Goal: Task Accomplishment & Management: Use online tool/utility

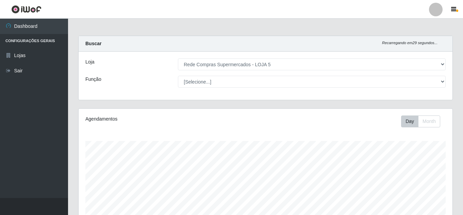
select select "397"
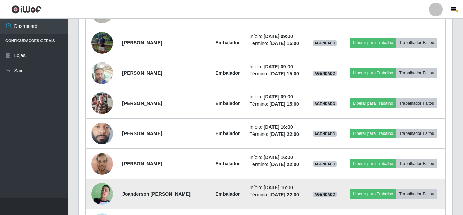
scroll to position [340, 0]
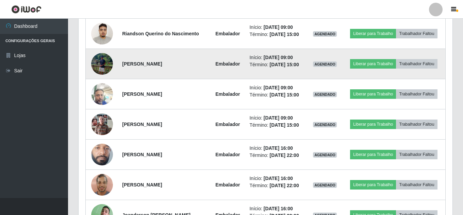
click at [100, 65] on img at bounding box center [102, 64] width 22 height 22
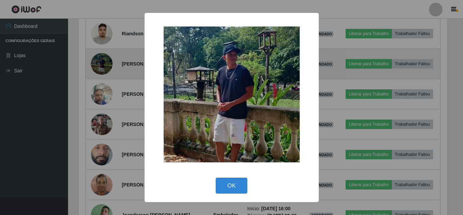
scroll to position [141, 370]
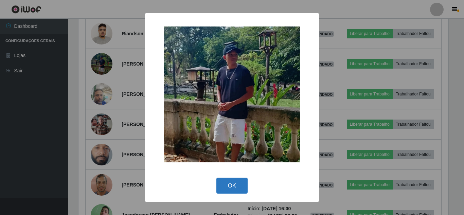
click at [226, 190] on button "OK" at bounding box center [233, 186] width 32 height 16
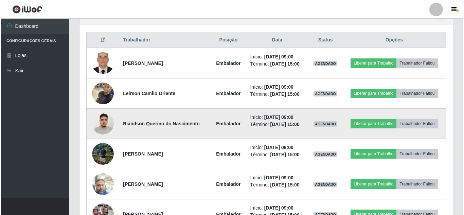
scroll to position [238, 0]
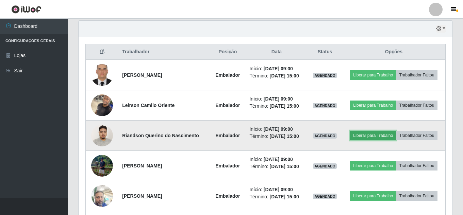
click at [365, 136] on button "Liberar para Trabalho" at bounding box center [373, 136] width 46 height 10
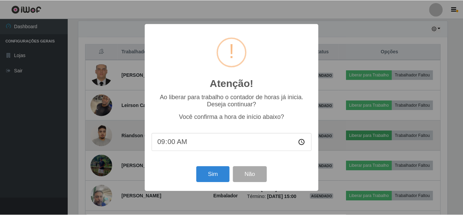
scroll to position [141, 370]
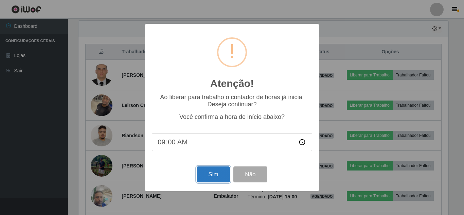
click at [209, 177] on button "Sim" at bounding box center [213, 175] width 33 height 16
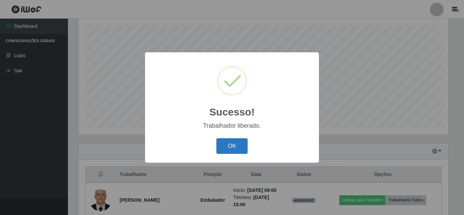
click at [228, 149] on button "OK" at bounding box center [233, 146] width 32 height 16
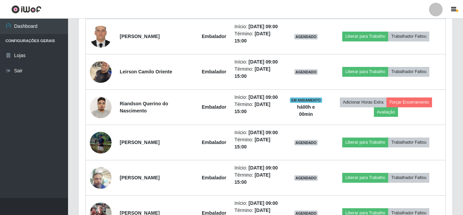
scroll to position [285, 0]
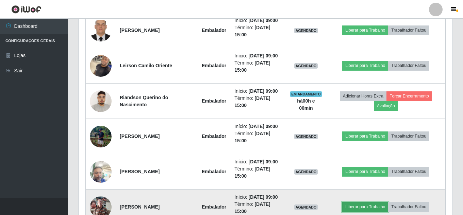
click at [366, 210] on button "Liberar para Trabalho" at bounding box center [365, 207] width 46 height 10
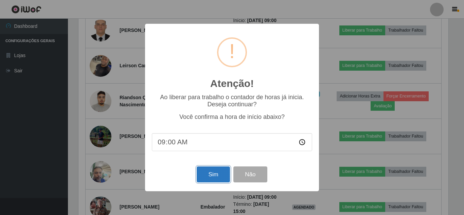
click at [223, 179] on button "Sim" at bounding box center [213, 175] width 33 height 16
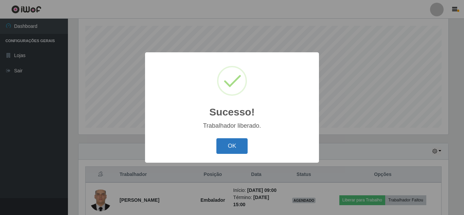
click at [231, 143] on button "OK" at bounding box center [233, 146] width 32 height 16
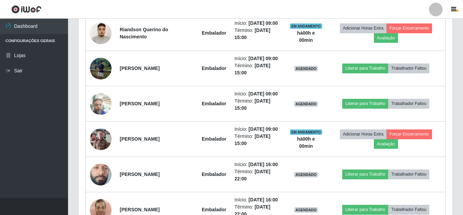
scroll to position [319, 0]
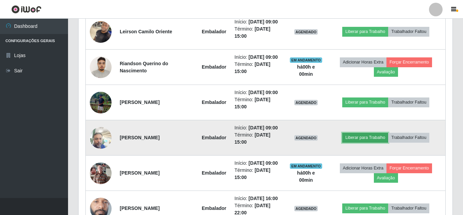
click at [357, 137] on button "Liberar para Trabalho" at bounding box center [365, 138] width 46 height 10
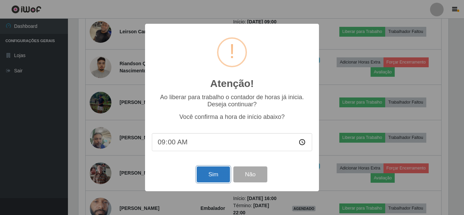
click at [208, 172] on button "Sim" at bounding box center [213, 175] width 33 height 16
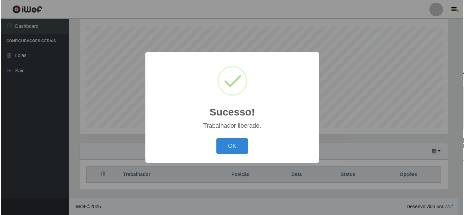
scroll to position [0, 0]
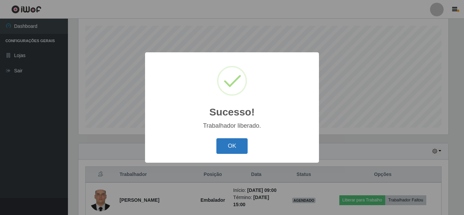
click at [235, 150] on button "OK" at bounding box center [233, 146] width 32 height 16
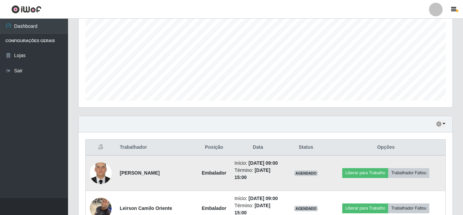
scroll to position [183, 0]
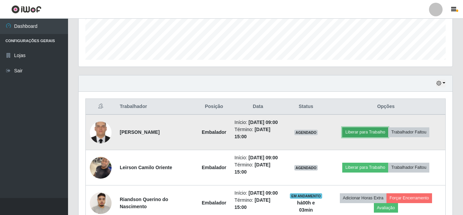
click at [363, 129] on button "Liberar para Trabalho" at bounding box center [365, 132] width 46 height 10
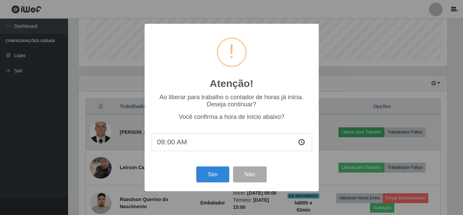
scroll to position [141, 370]
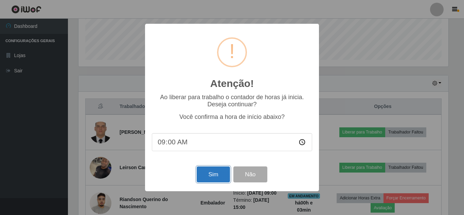
click at [219, 177] on button "Sim" at bounding box center [213, 175] width 33 height 16
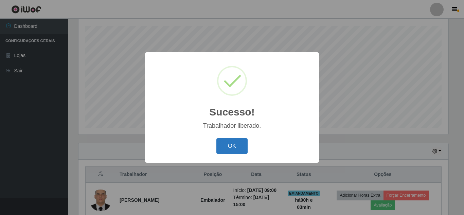
click at [234, 142] on button "OK" at bounding box center [233, 146] width 32 height 16
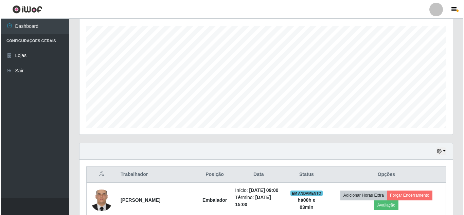
scroll to position [217, 0]
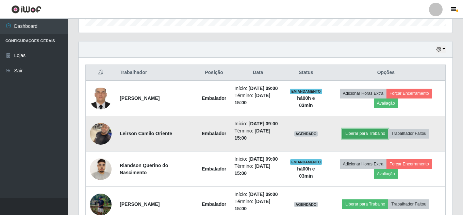
click at [366, 137] on button "Liberar para Trabalho" at bounding box center [365, 134] width 46 height 10
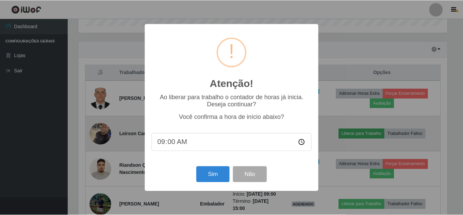
scroll to position [141, 370]
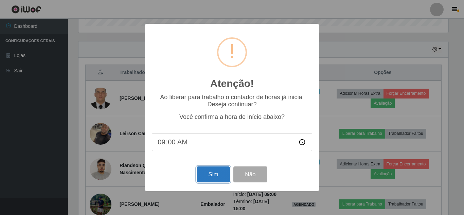
click at [217, 176] on button "Sim" at bounding box center [213, 175] width 33 height 16
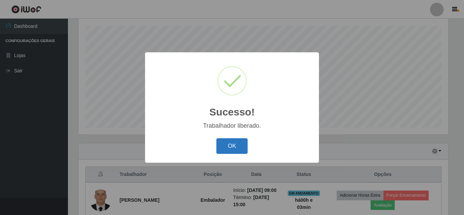
click at [231, 145] on button "OK" at bounding box center [233, 146] width 32 height 16
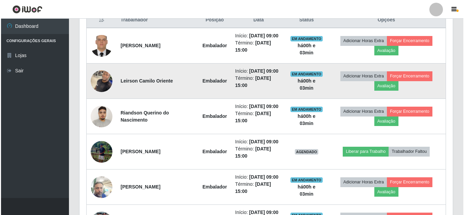
scroll to position [285, 0]
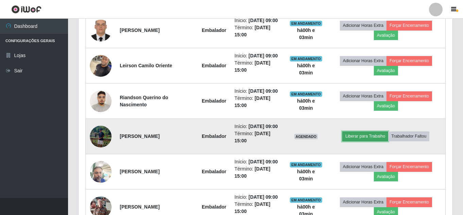
click at [365, 136] on button "Liberar para Trabalho" at bounding box center [365, 137] width 46 height 10
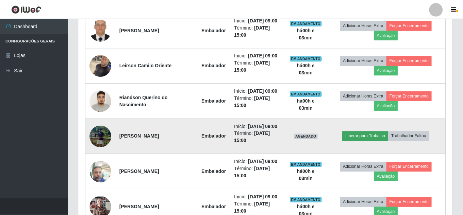
scroll to position [141, 370]
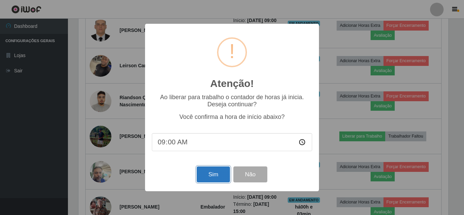
click at [219, 180] on button "Sim" at bounding box center [213, 175] width 33 height 16
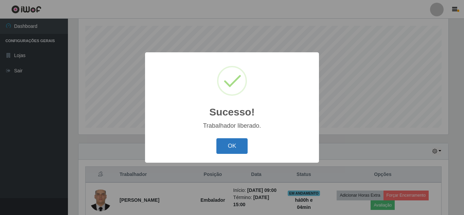
click at [232, 145] on button "OK" at bounding box center [233, 146] width 32 height 16
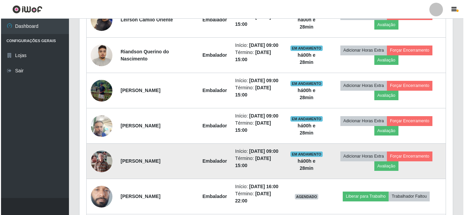
scroll to position [319, 0]
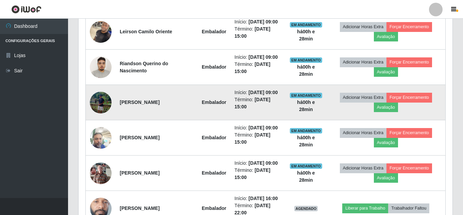
click at [97, 97] on img at bounding box center [101, 103] width 22 height 22
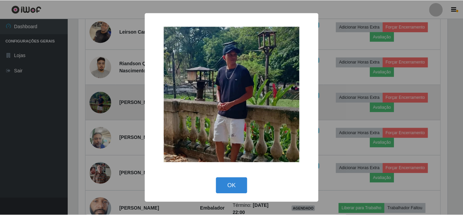
scroll to position [141, 370]
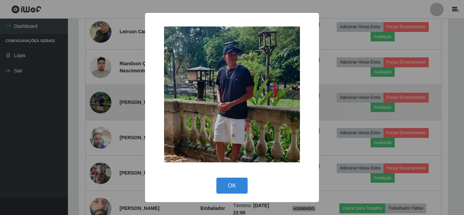
click at [97, 97] on div "× OK Cancel" at bounding box center [232, 107] width 464 height 215
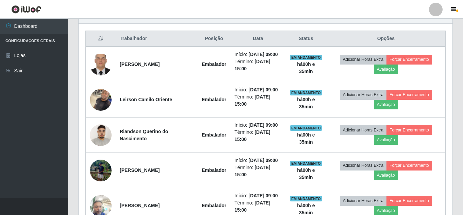
scroll to position [217, 0]
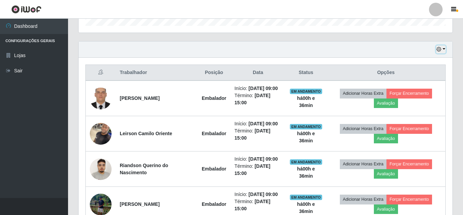
click at [440, 48] on icon "button" at bounding box center [438, 49] width 5 height 5
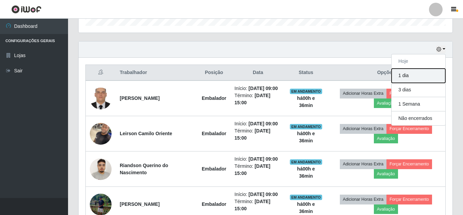
click at [428, 74] on button "1 dia" at bounding box center [418, 76] width 54 height 14
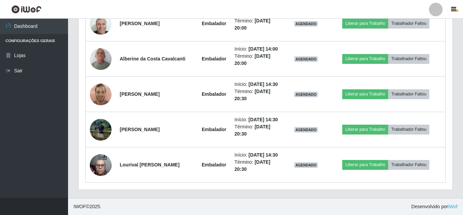
scroll to position [1050, 0]
